Goal: Transaction & Acquisition: Download file/media

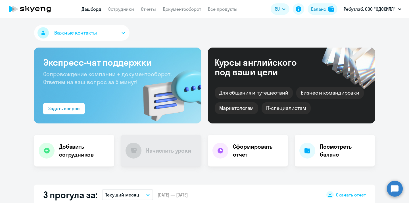
select select "30"
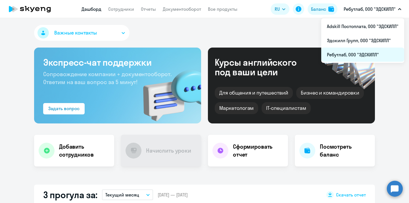
click at [357, 54] on li "Ребутлаб, ООО "ЭДСКИЛЛ"" at bounding box center [362, 55] width 83 height 14
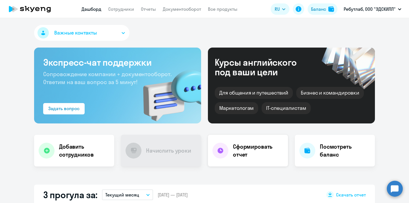
select select "30"
click at [180, 9] on link "Документооборот" at bounding box center [182, 9] width 38 height 6
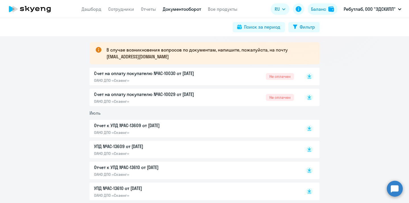
scroll to position [97, 0]
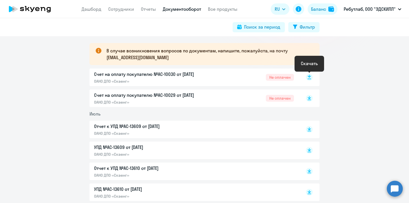
click at [310, 79] on icon at bounding box center [308, 79] width 3 height 1
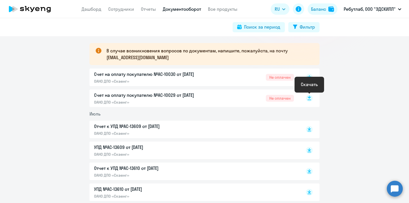
click at [310, 98] on rect at bounding box center [309, 98] width 7 height 7
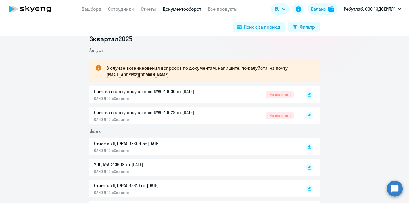
scroll to position [0, 0]
